Goal: Browse casually

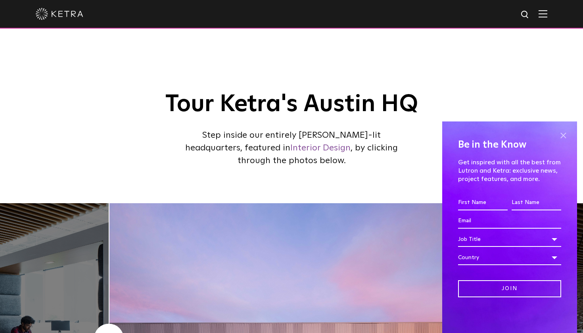
click at [566, 137] on span at bounding box center [563, 135] width 12 height 12
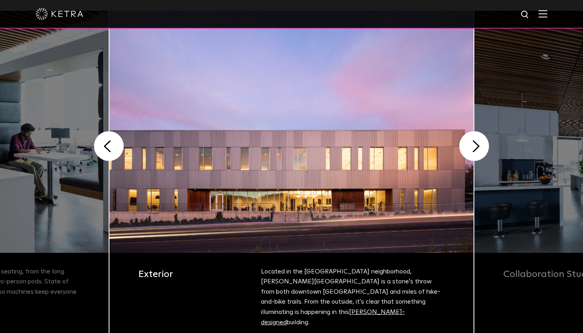
scroll to position [192, 0]
click at [453, 155] on img at bounding box center [291, 132] width 364 height 242
click at [471, 153] on button "Next" at bounding box center [474, 146] width 30 height 30
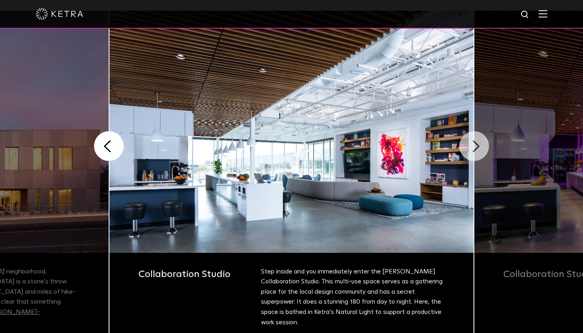
click at [471, 153] on button "Next" at bounding box center [474, 146] width 30 height 30
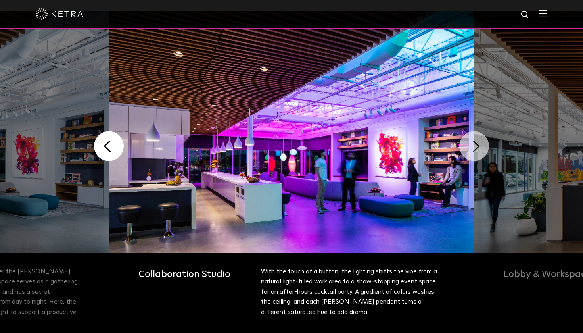
click at [471, 153] on button "Next" at bounding box center [474, 146] width 30 height 30
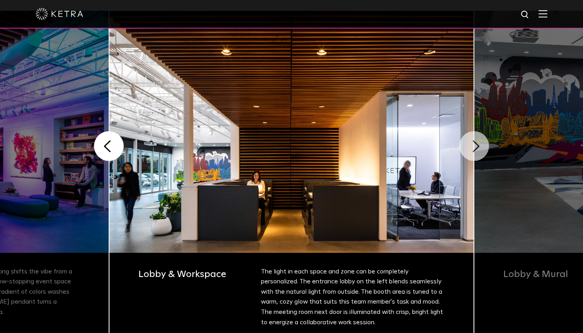
click at [471, 153] on button "Next" at bounding box center [474, 146] width 30 height 30
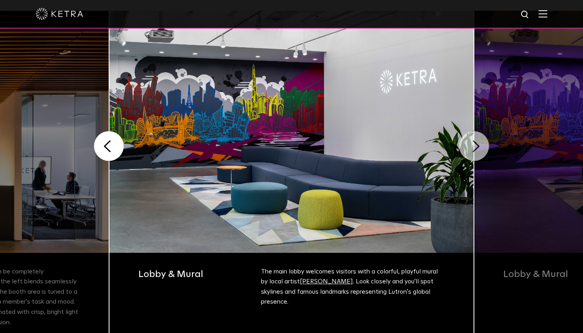
click at [471, 153] on button "Next" at bounding box center [474, 146] width 30 height 30
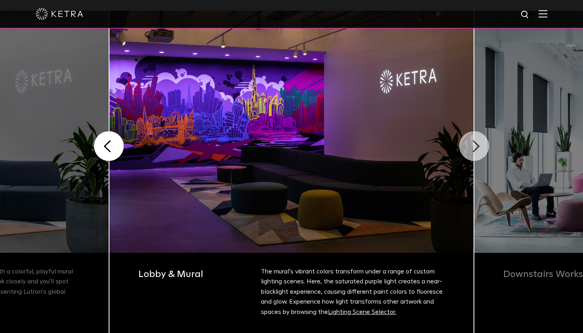
click at [471, 153] on button "Next" at bounding box center [474, 146] width 30 height 30
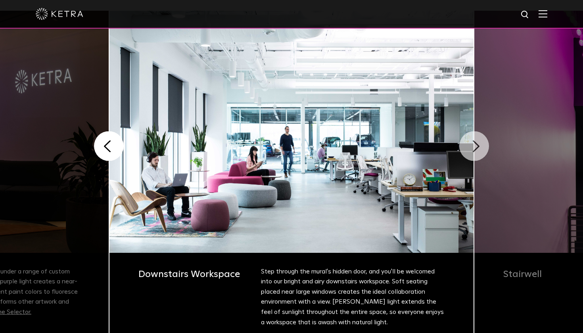
click at [471, 153] on button "Next" at bounding box center [474, 146] width 30 height 30
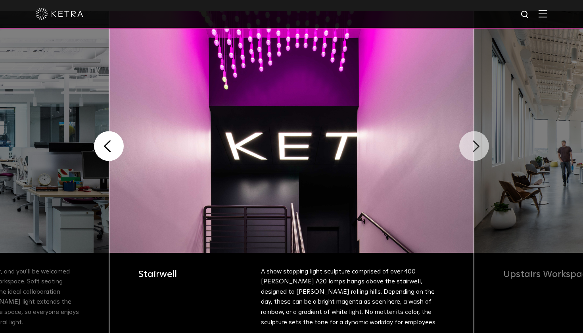
click at [471, 153] on button "Next" at bounding box center [474, 146] width 30 height 30
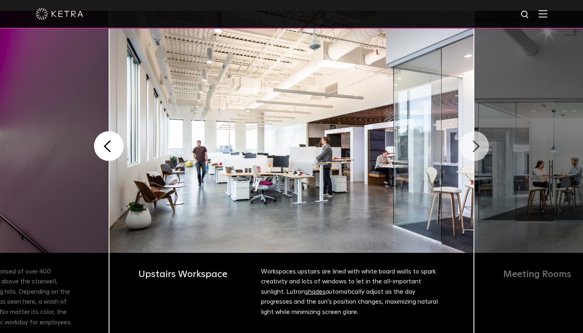
click at [471, 153] on button "Next" at bounding box center [474, 146] width 30 height 30
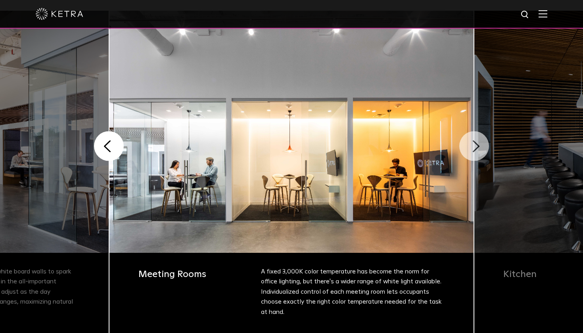
click at [471, 153] on button "Next" at bounding box center [474, 146] width 30 height 30
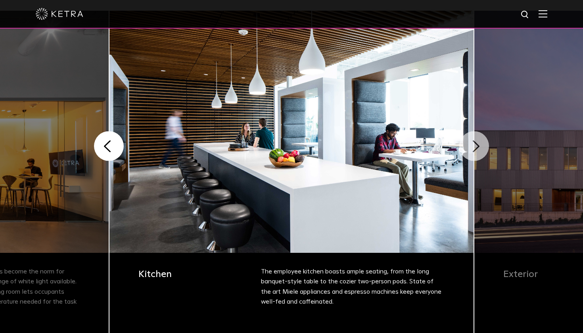
click at [471, 153] on button "Next" at bounding box center [474, 146] width 30 height 30
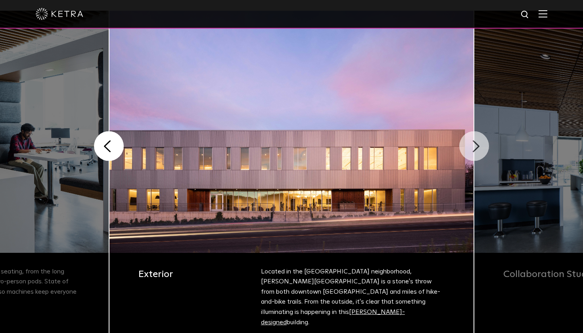
click at [471, 153] on button "Next" at bounding box center [474, 146] width 30 height 30
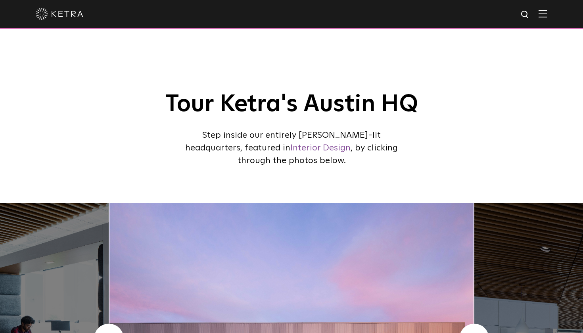
click at [56, 16] on img at bounding box center [60, 14] width 48 height 12
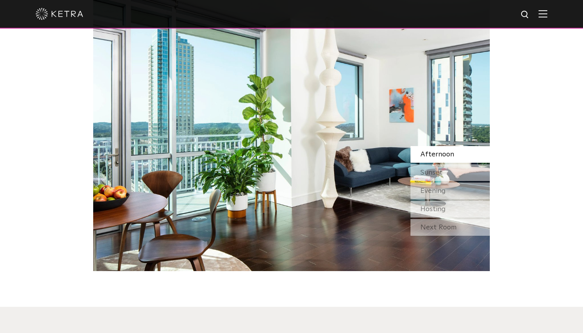
scroll to position [762, 0]
